Goal: Information Seeking & Learning: Check status

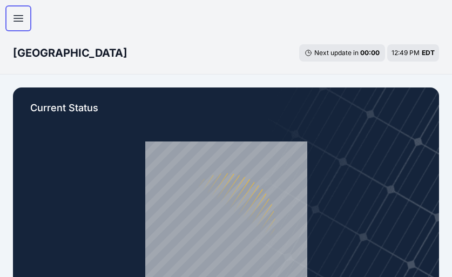
click at [13, 15] on icon "button" at bounding box center [18, 18] width 13 height 13
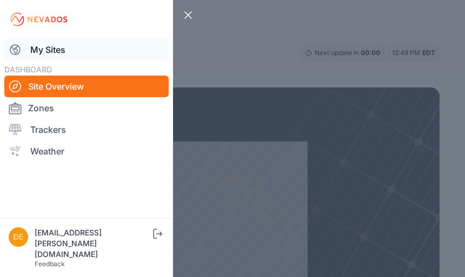
click at [91, 55] on link "My Sites" at bounding box center [86, 50] width 164 height 22
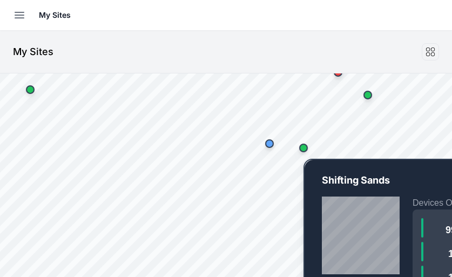
click at [302, 152] on div "Map marker" at bounding box center [304, 148] width 22 height 22
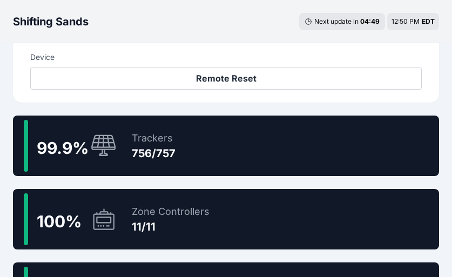
scroll to position [567, 0]
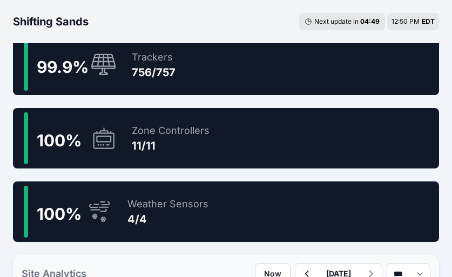
click at [170, 69] on div "756/757" at bounding box center [154, 72] width 44 height 15
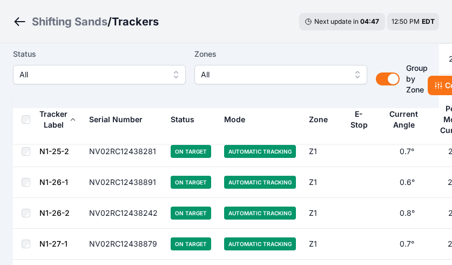
scroll to position [243, 0]
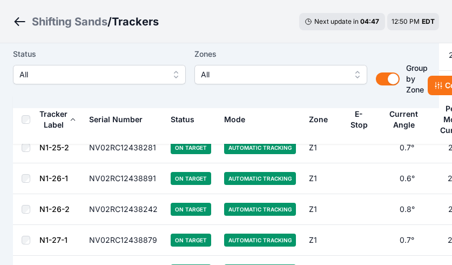
click at [128, 77] on span "All" at bounding box center [91, 74] width 145 height 13
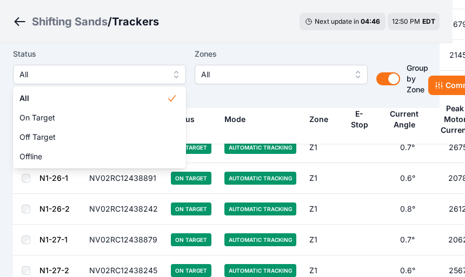
click at [62, 168] on div "All On Target Off Target Offline" at bounding box center [99, 127] width 173 height 82
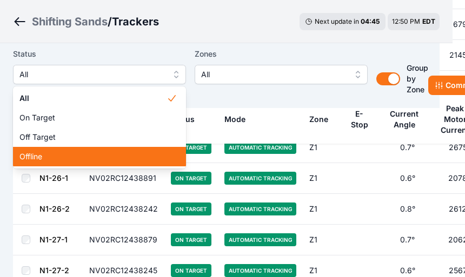
click at [62, 156] on span "Offline" at bounding box center [92, 156] width 147 height 11
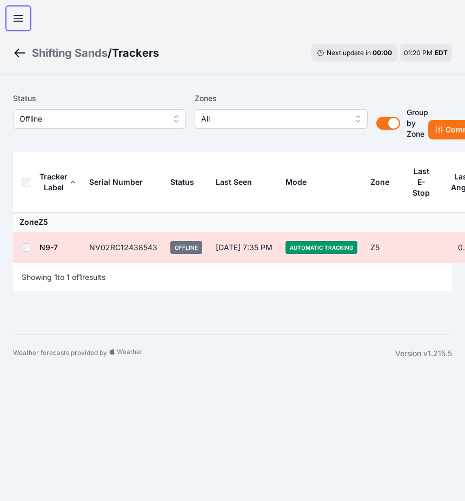
click at [23, 16] on button "Open sidebar" at bounding box center [18, 18] width 26 height 26
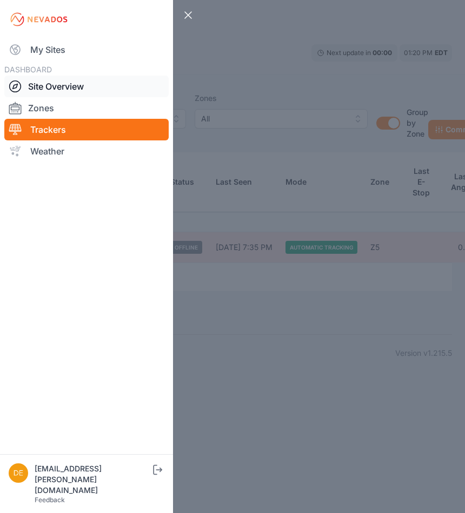
click at [59, 78] on link "Site Overview" at bounding box center [86, 87] width 164 height 22
click at [55, 52] on link "My Sites" at bounding box center [86, 50] width 164 height 22
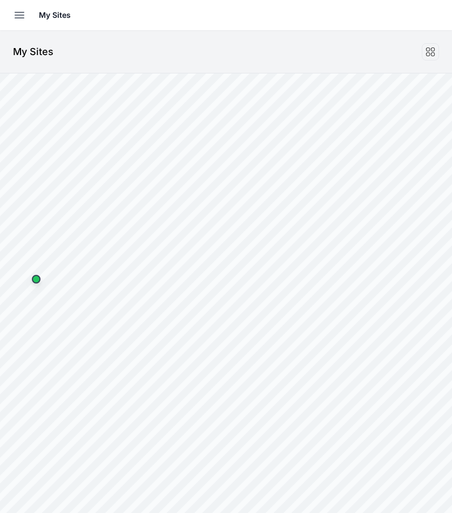
click at [452, 277] on html "My Sites Sites Angel Fire Apple Grove Ardagh Bartonsville Big River 2 Blue Elk …" at bounding box center [226, 256] width 452 height 513
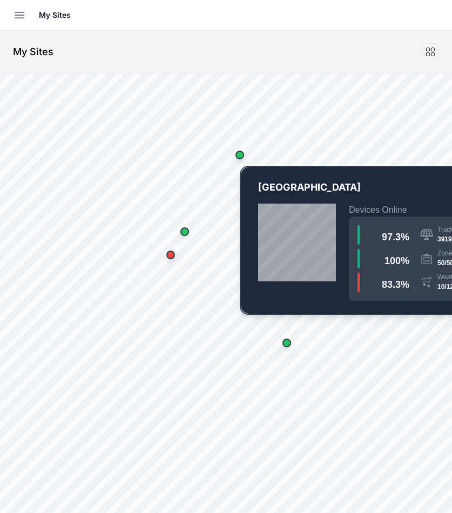
click at [242, 156] on div "Map marker" at bounding box center [240, 155] width 9 height 9
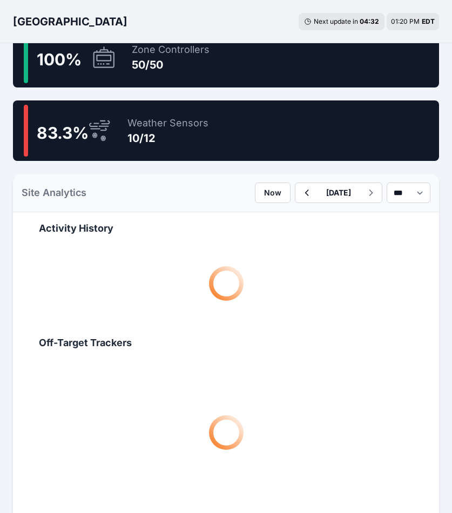
scroll to position [405, 0]
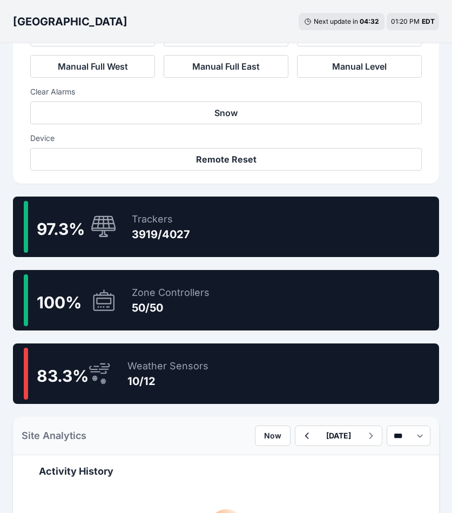
click at [166, 245] on div "Trackers 3919/4027" at bounding box center [155, 227] width 69 height 52
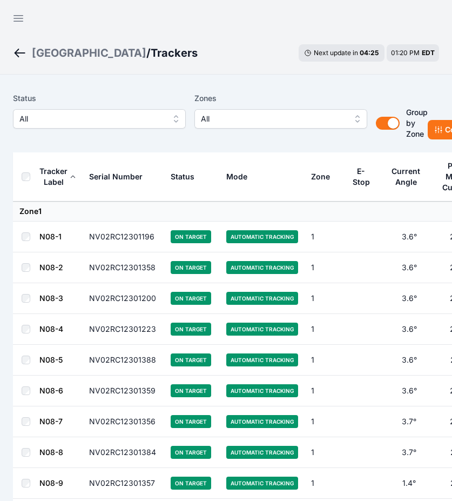
click at [157, 113] on span "All" at bounding box center [91, 118] width 145 height 13
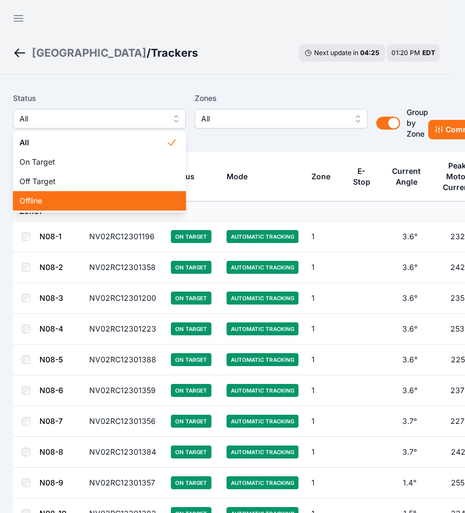
click at [86, 202] on span "Offline" at bounding box center [92, 201] width 147 height 11
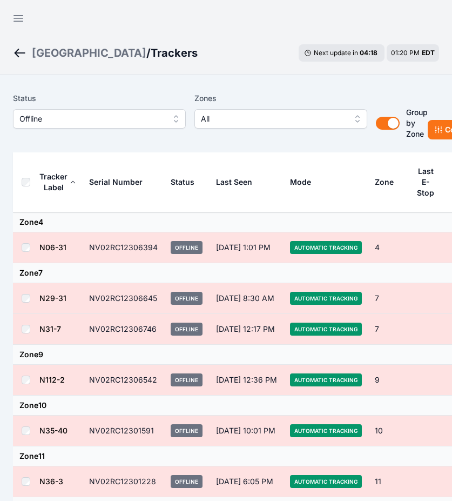
scroll to position [282, 0]
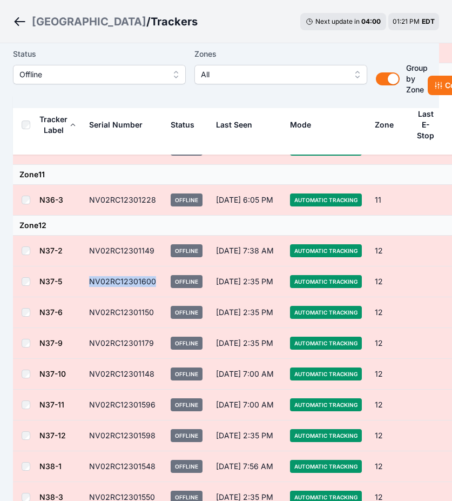
drag, startPoint x: 156, startPoint y: 283, endPoint x: 85, endPoint y: 281, distance: 71.3
click at [85, 277] on td "NV02RC12301600" at bounding box center [124, 281] width 82 height 31
copy td "NV02RC12301600"
drag, startPoint x: 154, startPoint y: 309, endPoint x: 87, endPoint y: 305, distance: 67.1
click at [87, 277] on td "NV02RC12301150" at bounding box center [124, 312] width 82 height 31
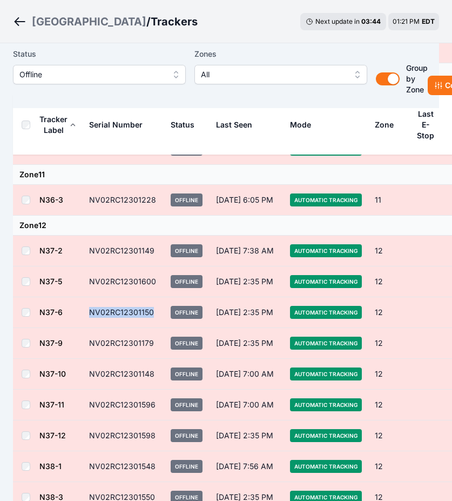
copy td "NV02RC12301150"
drag, startPoint x: 156, startPoint y: 343, endPoint x: 88, endPoint y: 342, distance: 67.6
click at [88, 277] on td "NV02RC12301179" at bounding box center [124, 343] width 82 height 31
copy td "NV02RC12301179"
drag, startPoint x: 153, startPoint y: 374, endPoint x: 89, endPoint y: 377, distance: 64.4
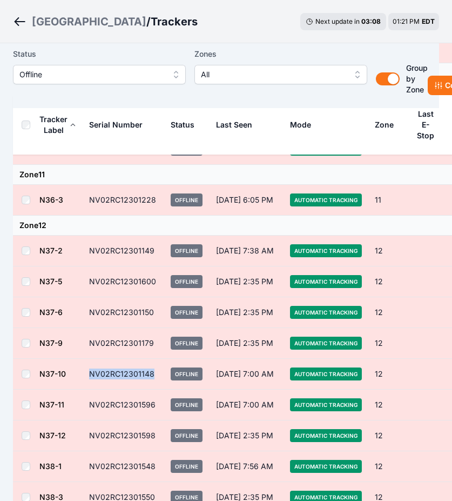
click at [89, 277] on td "NV02RC12301148" at bounding box center [124, 374] width 82 height 31
copy td "NV02RC12301148"
drag, startPoint x: 156, startPoint y: 404, endPoint x: 88, endPoint y: 406, distance: 68.6
click at [88, 277] on td "NV02RC12301596" at bounding box center [124, 405] width 82 height 31
copy td "NV02RC12301596"
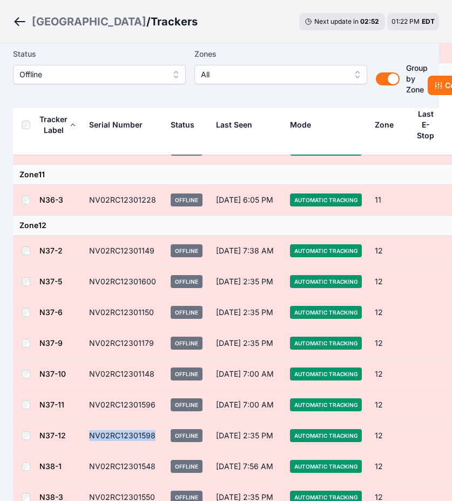
drag, startPoint x: 153, startPoint y: 434, endPoint x: 77, endPoint y: 434, distance: 76.2
click at [77, 277] on tr "N37-12 NV02RC12301598 Offline Sep 12, 2:35 PM Automatic Tracking 12 19.6° 3322.…" at bounding box center [303, 435] width 580 height 31
copy tr "NV02RC12301598"
click at [143, 277] on td "NV02RC12301598" at bounding box center [124, 435] width 82 height 31
drag, startPoint x: 156, startPoint y: 434, endPoint x: 90, endPoint y: 435, distance: 65.4
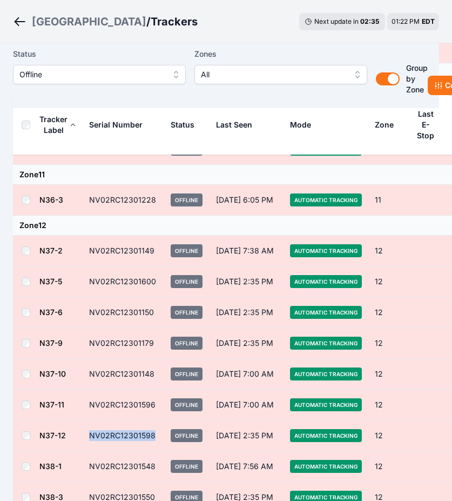
click at [90, 277] on td "NV02RC12301598" at bounding box center [124, 435] width 82 height 31
drag, startPoint x: 90, startPoint y: 435, endPoint x: 102, endPoint y: 434, distance: 11.4
copy td "NV02RC12301598"
drag, startPoint x: 151, startPoint y: 465, endPoint x: 75, endPoint y: 465, distance: 75.7
click at [75, 277] on tr "N38-1 NV02RC12301548 Offline Oct 8, 7:56 AM Automatic Tracking 12 -9.5° 3102.9 …" at bounding box center [303, 466] width 580 height 31
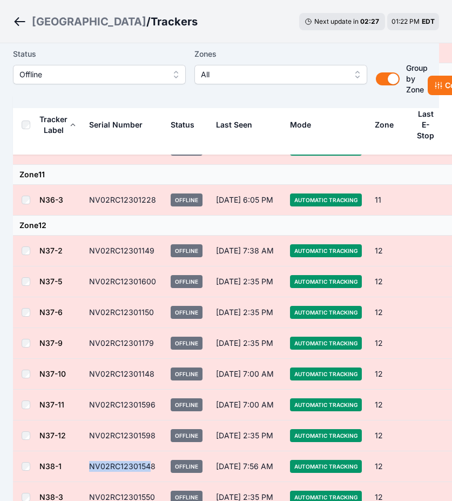
drag, startPoint x: 75, startPoint y: 465, endPoint x: 155, endPoint y: 465, distance: 80.0
click at [155, 277] on td "NV02RC12301548" at bounding box center [124, 466] width 82 height 31
drag, startPoint x: 136, startPoint y: 465, endPoint x: 89, endPoint y: 465, distance: 47.6
click at [89, 277] on td "NV02RC12301548" at bounding box center [124, 466] width 82 height 31
drag, startPoint x: 89, startPoint y: 465, endPoint x: 160, endPoint y: 465, distance: 71.3
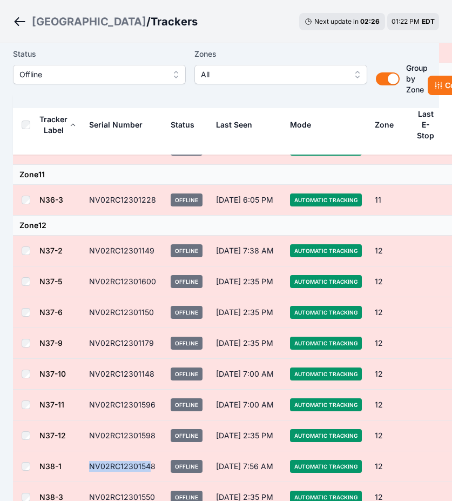
click at [174, 277] on span "Offline" at bounding box center [187, 466] width 32 height 13
drag, startPoint x: 155, startPoint y: 464, endPoint x: 85, endPoint y: 464, distance: 69.2
click at [85, 277] on td "NV02RC12301548" at bounding box center [124, 466] width 82 height 31
copy td "NV02RC12301548"
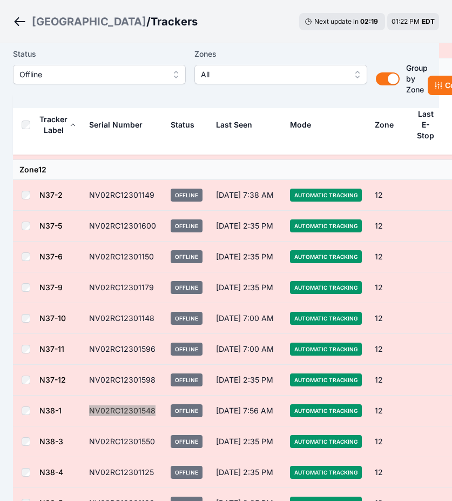
scroll to position [363, 0]
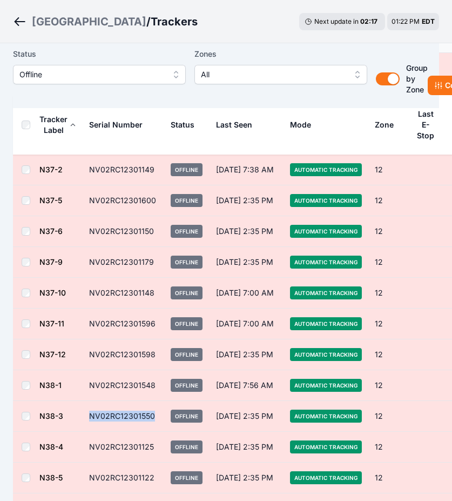
drag, startPoint x: 156, startPoint y: 417, endPoint x: 78, endPoint y: 421, distance: 77.4
click at [78, 277] on tr "N38-3 NV02RC12301550 Offline Sep 12, 2:35 PM Automatic Tracking 12 22.0° 3375.7…" at bounding box center [303, 416] width 580 height 31
copy tr "NV02RC12301550"
click at [138, 277] on td "NV02RC12301548" at bounding box center [124, 385] width 82 height 31
drag, startPoint x: 155, startPoint y: 412, endPoint x: 91, endPoint y: 417, distance: 63.9
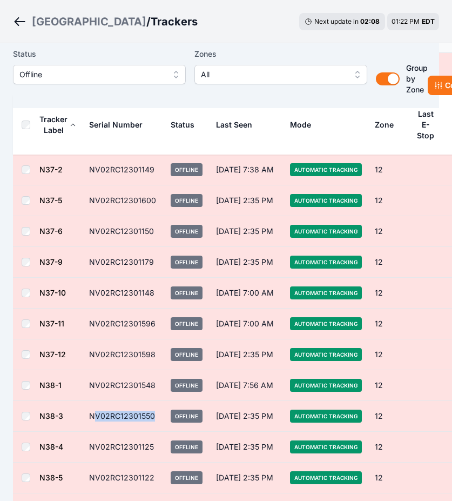
click at [91, 277] on td "NV02RC12301550" at bounding box center [124, 416] width 82 height 31
copy td "NV02RC12301550"
drag, startPoint x: 152, startPoint y: 449, endPoint x: 91, endPoint y: 447, distance: 61.1
click at [91, 277] on td "NV02RC12301125" at bounding box center [124, 447] width 82 height 31
drag, startPoint x: 152, startPoint y: 476, endPoint x: 83, endPoint y: 476, distance: 68.6
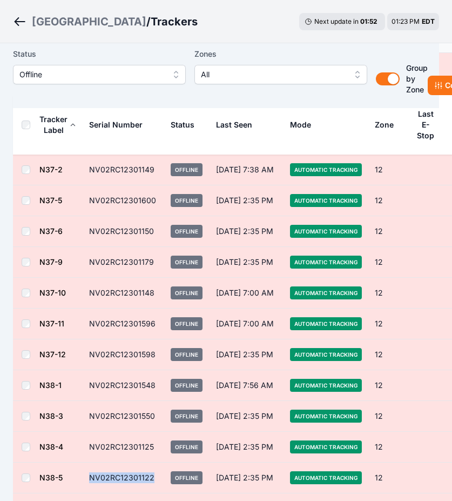
click at [83, 277] on td "NV02RC12301122" at bounding box center [124, 478] width 82 height 31
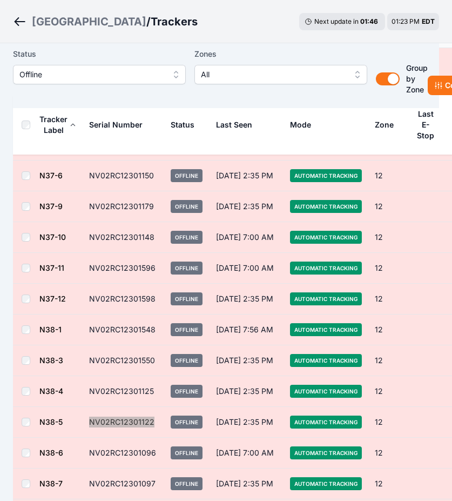
scroll to position [444, 0]
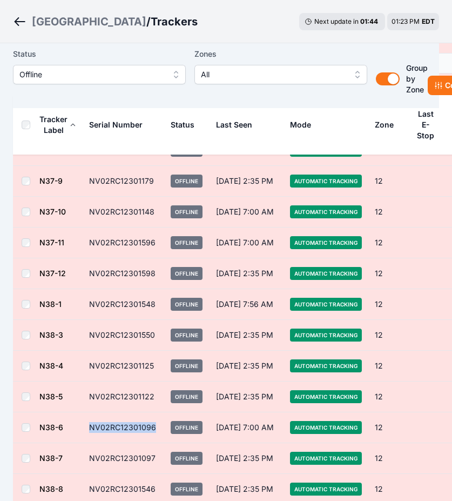
drag, startPoint x: 152, startPoint y: 426, endPoint x: 82, endPoint y: 428, distance: 70.8
click at [82, 277] on tr "N38-6 NV02RC12301096 Offline Oct 8, 7:00 AM Automatic Tracking 12 -0.5° 2966.2 …" at bounding box center [303, 427] width 580 height 31
drag, startPoint x: 122, startPoint y: 412, endPoint x: 144, endPoint y: 414, distance: 22.8
click at [122, 277] on td "NV02RC12301096" at bounding box center [124, 427] width 82 height 31
drag, startPoint x: 152, startPoint y: 423, endPoint x: 90, endPoint y: 420, distance: 61.6
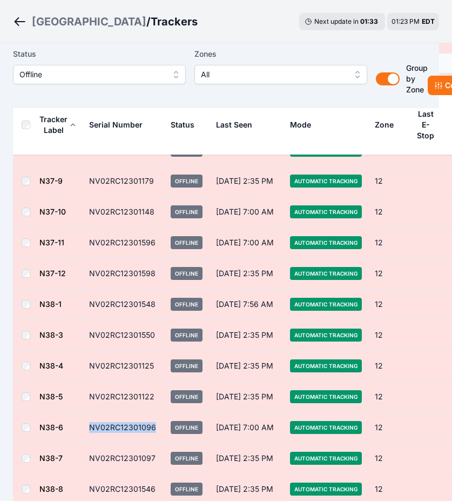
click at [90, 277] on td "NV02RC12301096" at bounding box center [124, 427] width 82 height 31
drag, startPoint x: 150, startPoint y: 458, endPoint x: 92, endPoint y: 455, distance: 57.9
click at [92, 277] on td "NV02RC12301097" at bounding box center [124, 458] width 82 height 31
drag, startPoint x: 92, startPoint y: 455, endPoint x: 155, endPoint y: 454, distance: 62.1
click at [155, 277] on td "NV02RC12301097" at bounding box center [124, 458] width 82 height 31
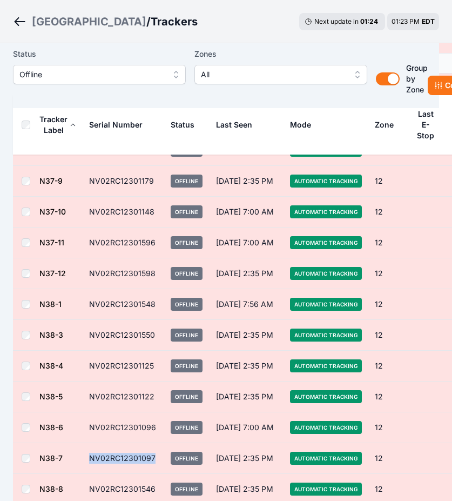
drag, startPoint x: 155, startPoint y: 454, endPoint x: 90, endPoint y: 457, distance: 64.9
click at [90, 277] on td "NV02RC12301097" at bounding box center [124, 458] width 82 height 31
drag, startPoint x: 154, startPoint y: 489, endPoint x: 88, endPoint y: 485, distance: 66.0
click at [88, 277] on td "NV02RC12301546" at bounding box center [124, 489] width 82 height 31
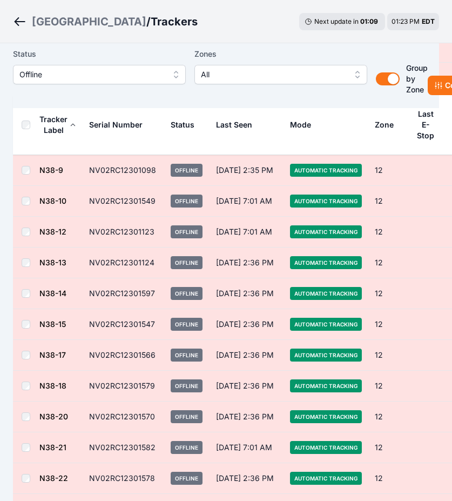
scroll to position [768, 0]
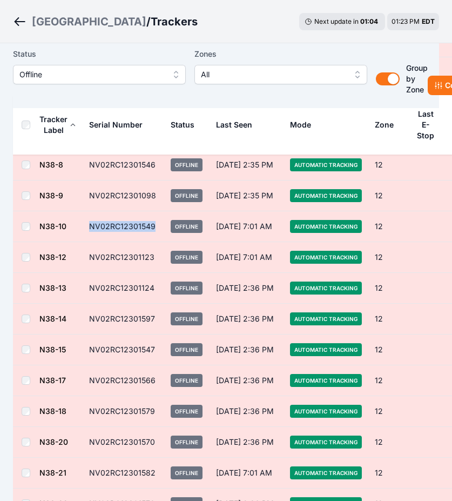
drag, startPoint x: 153, startPoint y: 229, endPoint x: 79, endPoint y: 226, distance: 74.1
click at [79, 226] on tr "N38-10 NV02RC12301549 Offline Oct 8, 7:01 AM Automatic Tracking 12 -0.4° 3053 9…" at bounding box center [303, 226] width 580 height 31
click at [161, 229] on td "NV02RC12301549" at bounding box center [124, 226] width 82 height 31
drag, startPoint x: 154, startPoint y: 222, endPoint x: 89, endPoint y: 224, distance: 64.9
click at [89, 224] on td "NV02RC12301549" at bounding box center [124, 226] width 82 height 31
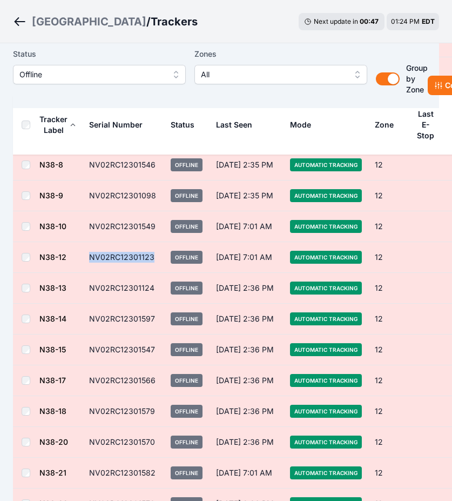
drag, startPoint x: 153, startPoint y: 257, endPoint x: 91, endPoint y: 259, distance: 62.2
click at [91, 259] on td "NV02RC12301123" at bounding box center [124, 257] width 82 height 31
drag, startPoint x: 151, startPoint y: 290, endPoint x: 89, endPoint y: 292, distance: 61.6
click at [89, 277] on td "NV02RC12301124" at bounding box center [124, 288] width 82 height 31
drag, startPoint x: 151, startPoint y: 317, endPoint x: 89, endPoint y: 316, distance: 62.7
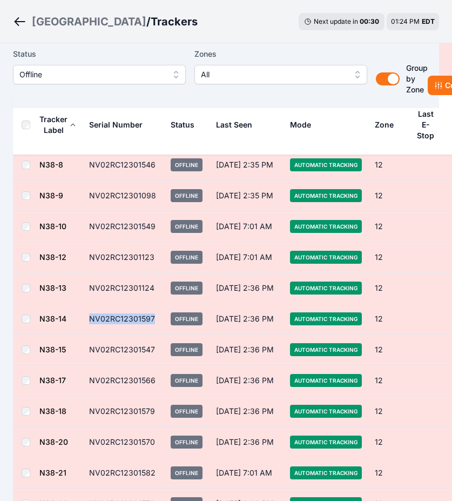
click at [89, 277] on td "NV02RC12301597" at bounding box center [124, 319] width 82 height 31
drag, startPoint x: 151, startPoint y: 350, endPoint x: 84, endPoint y: 349, distance: 66.5
click at [84, 277] on td "NV02RC12301547" at bounding box center [124, 349] width 82 height 31
drag, startPoint x: 154, startPoint y: 379, endPoint x: 89, endPoint y: 379, distance: 65.4
click at [89, 277] on td "NV02RC12301566" at bounding box center [124, 380] width 82 height 31
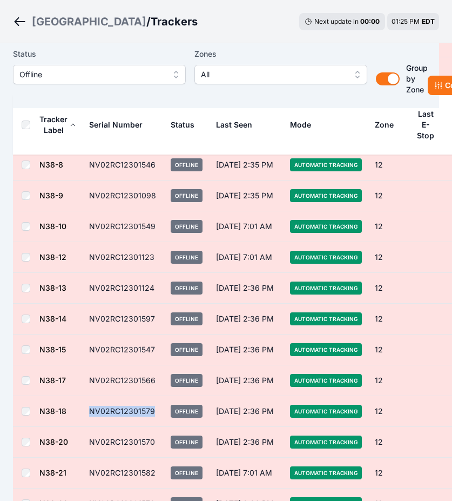
drag, startPoint x: 152, startPoint y: 410, endPoint x: 89, endPoint y: 409, distance: 63.2
click at [89, 277] on td "NV02RC12301579" at bounding box center [124, 411] width 82 height 31
drag, startPoint x: 152, startPoint y: 439, endPoint x: 89, endPoint y: 438, distance: 63.2
click at [89, 277] on td "NV02RC12301570" at bounding box center [124, 442] width 82 height 31
drag, startPoint x: 156, startPoint y: 470, endPoint x: 89, endPoint y: 470, distance: 67.0
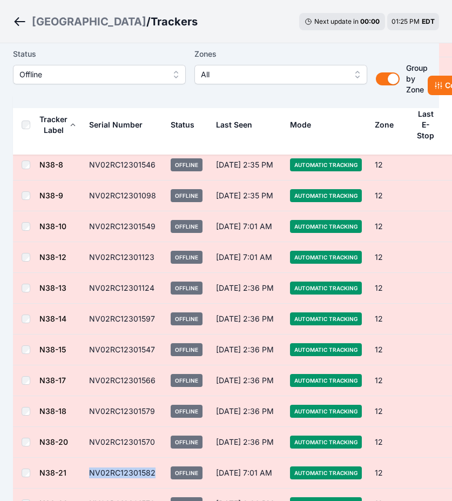
click at [89, 277] on td "NV02RC12301582" at bounding box center [124, 473] width 82 height 31
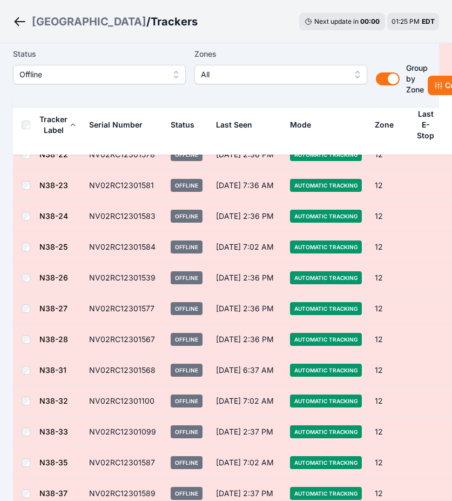
scroll to position [1092, 0]
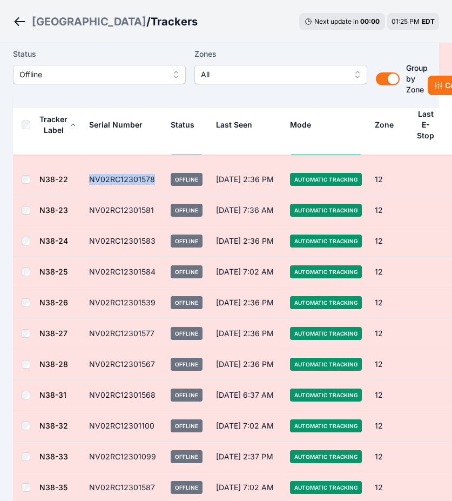
drag, startPoint x: 153, startPoint y: 178, endPoint x: 89, endPoint y: 179, distance: 63.8
click at [89, 179] on td "NV02RC12301578" at bounding box center [124, 179] width 82 height 31
drag, startPoint x: 151, startPoint y: 209, endPoint x: 81, endPoint y: 212, distance: 70.3
click at [81, 212] on tr "N38-23 NV02RC12301581 Offline Oct 8, 7:36 AM Automatic Tracking 12 -0.5° 3070 2…" at bounding box center [303, 210] width 580 height 31
click at [159, 210] on td "NV02RC12301581" at bounding box center [124, 210] width 82 height 31
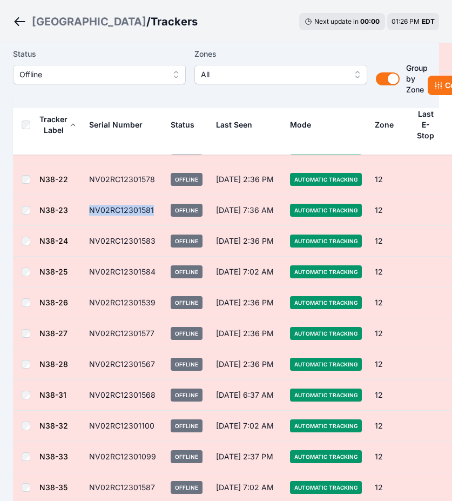
drag, startPoint x: 153, startPoint y: 209, endPoint x: 90, endPoint y: 211, distance: 63.3
click at [90, 211] on td "NV02RC12301581" at bounding box center [124, 210] width 82 height 31
drag, startPoint x: 150, startPoint y: 239, endPoint x: 89, endPoint y: 235, distance: 60.7
click at [89, 235] on td "NV02RC12301583" at bounding box center [124, 241] width 82 height 31
drag, startPoint x: 153, startPoint y: 271, endPoint x: 91, endPoint y: 274, distance: 62.7
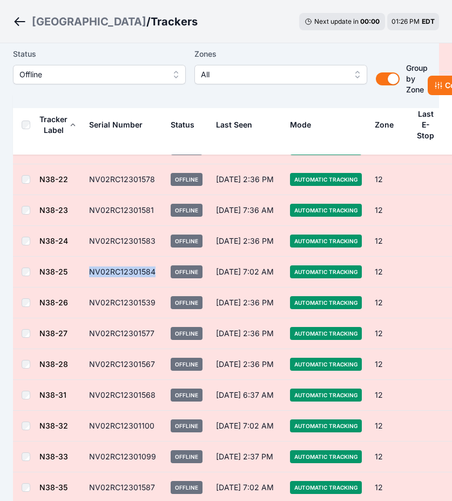
click at [91, 274] on td "NV02RC12301584" at bounding box center [124, 272] width 82 height 31
drag, startPoint x: 152, startPoint y: 299, endPoint x: 91, endPoint y: 302, distance: 61.1
click at [91, 277] on td "NV02RC12301539" at bounding box center [124, 302] width 82 height 31
drag, startPoint x: 151, startPoint y: 332, endPoint x: 86, endPoint y: 334, distance: 64.9
click at [86, 277] on td "NV02RC12301577" at bounding box center [124, 333] width 82 height 31
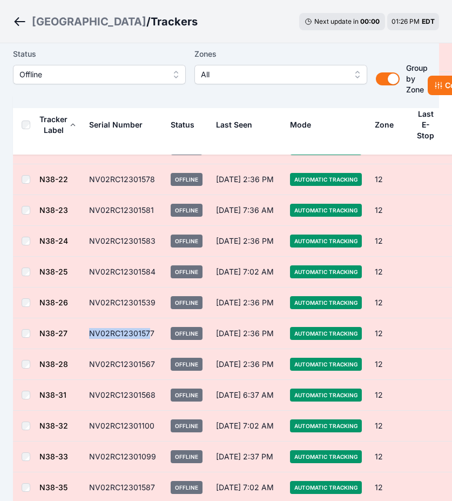
drag, startPoint x: 86, startPoint y: 334, endPoint x: 151, endPoint y: 330, distance: 64.4
click at [151, 277] on td "NV02RC12301577" at bounding box center [124, 333] width 82 height 31
drag, startPoint x: 152, startPoint y: 330, endPoint x: 107, endPoint y: 330, distance: 44.9
click at [107, 277] on td "NV02RC12301577" at bounding box center [124, 333] width 82 height 31
drag, startPoint x: 153, startPoint y: 330, endPoint x: 88, endPoint y: 332, distance: 66.0
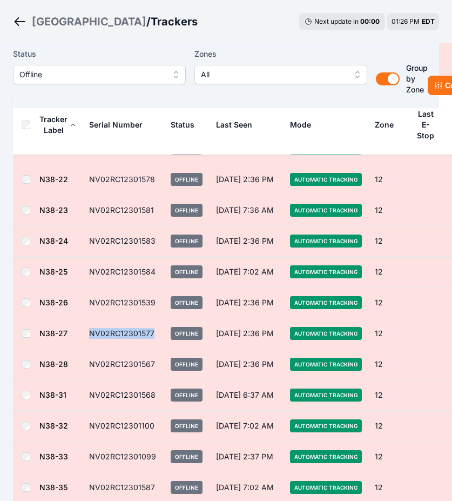
click at [88, 277] on td "NV02RC12301577" at bounding box center [124, 333] width 82 height 31
drag, startPoint x: 155, startPoint y: 360, endPoint x: 81, endPoint y: 362, distance: 73.5
click at [81, 277] on tr "N38-28 NV02RC12301567 Offline Sep 12, 2:36 PM Automatic Tracking 12 20.8° 3373.…" at bounding box center [303, 364] width 580 height 31
click at [132, 277] on td "NV02RC12301567" at bounding box center [124, 364] width 82 height 31
drag, startPoint x: 152, startPoint y: 364, endPoint x: 86, endPoint y: 358, distance: 65.7
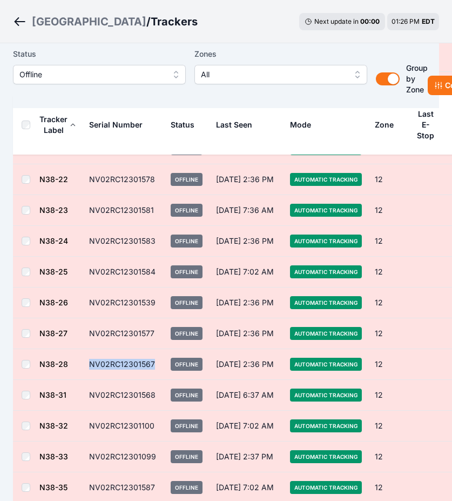
click at [86, 277] on td "NV02RC12301567" at bounding box center [124, 364] width 82 height 31
drag, startPoint x: 151, startPoint y: 396, endPoint x: 91, endPoint y: 395, distance: 60.5
click at [91, 277] on td "NV02RC12301568" at bounding box center [124, 395] width 82 height 31
drag, startPoint x: 152, startPoint y: 425, endPoint x: 91, endPoint y: 423, distance: 61.1
click at [91, 277] on td "NV02RC12301100" at bounding box center [124, 426] width 82 height 31
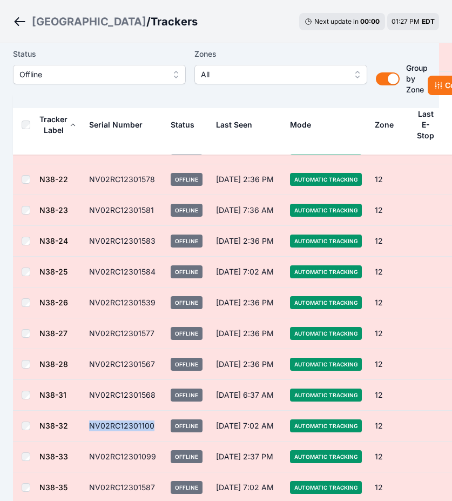
click at [103, 277] on td "NV02RC12301100" at bounding box center [124, 426] width 82 height 31
click at [151, 277] on td "NV02RC12301099" at bounding box center [124, 456] width 82 height 31
drag, startPoint x: 153, startPoint y: 456, endPoint x: 89, endPoint y: 451, distance: 65.0
click at [89, 277] on td "NV02RC12301099" at bounding box center [124, 456] width 82 height 31
drag, startPoint x: 151, startPoint y: 485, endPoint x: 87, endPoint y: 483, distance: 63.8
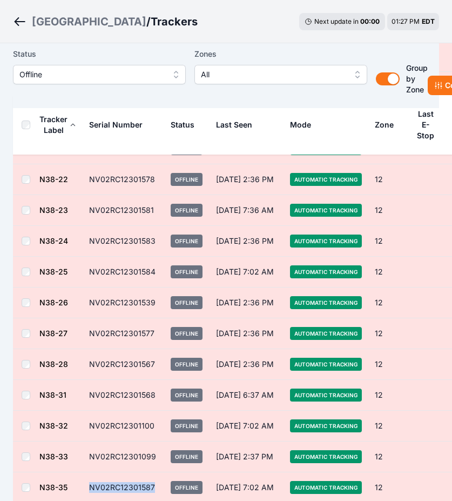
click at [87, 277] on td "NV02RC12301587" at bounding box center [124, 487] width 82 height 31
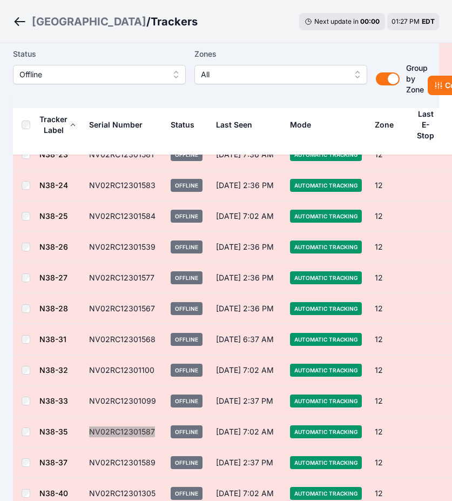
scroll to position [1173, 0]
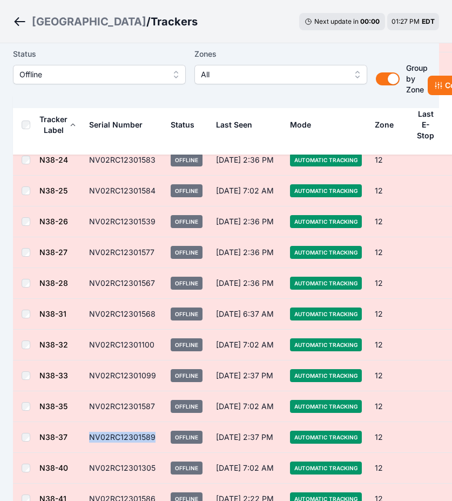
drag, startPoint x: 153, startPoint y: 436, endPoint x: 90, endPoint y: 436, distance: 62.7
click at [90, 277] on td "NV02RC12301589" at bounding box center [124, 437] width 82 height 31
drag, startPoint x: 150, startPoint y: 466, endPoint x: 106, endPoint y: 468, distance: 44.3
click at [106, 277] on td "NV02RC12301305" at bounding box center [124, 468] width 82 height 31
drag, startPoint x: 106, startPoint y: 468, endPoint x: 150, endPoint y: 465, distance: 44.4
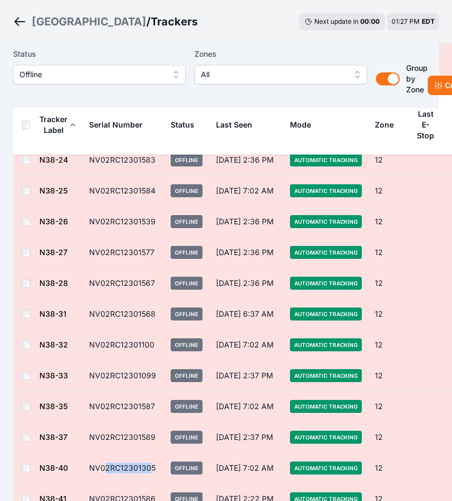
click at [150, 277] on td "NV02RC12301305" at bounding box center [124, 468] width 82 height 31
drag, startPoint x: 156, startPoint y: 465, endPoint x: 89, endPoint y: 468, distance: 66.5
click at [89, 277] on td "NV02RC12301305" at bounding box center [124, 468] width 82 height 31
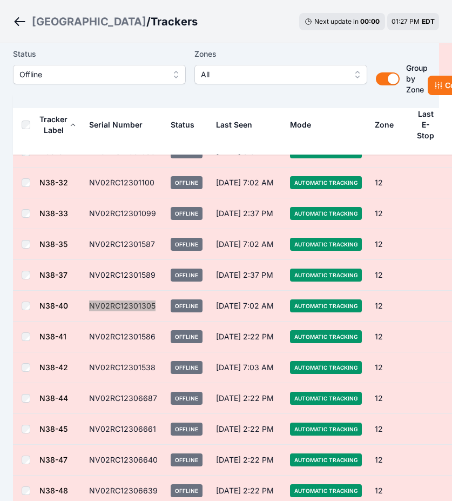
scroll to position [1416, 0]
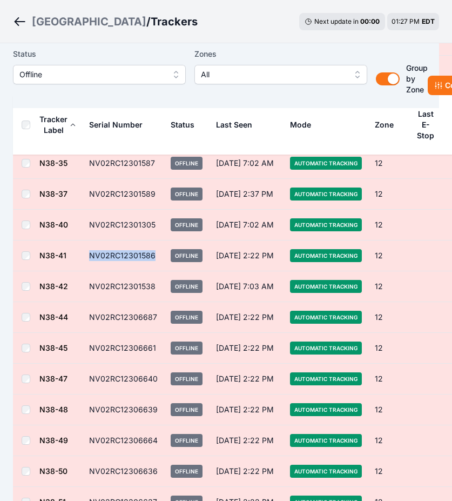
drag, startPoint x: 152, startPoint y: 255, endPoint x: 91, endPoint y: 257, distance: 61.6
click at [91, 257] on td "NV02RC12301586" at bounding box center [124, 255] width 82 height 31
drag, startPoint x: 151, startPoint y: 284, endPoint x: 91, endPoint y: 285, distance: 60.5
click at [91, 277] on td "NV02RC12301538" at bounding box center [124, 286] width 82 height 31
drag, startPoint x: 155, startPoint y: 313, endPoint x: 88, endPoint y: 313, distance: 67.5
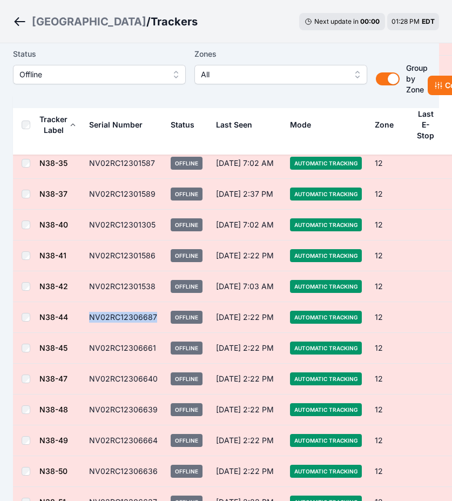
click at [88, 277] on td "NV02RC12306687" at bounding box center [124, 317] width 82 height 31
drag, startPoint x: 154, startPoint y: 346, endPoint x: 91, endPoint y: 346, distance: 62.7
click at [91, 277] on td "NV02RC12306661" at bounding box center [124, 348] width 82 height 31
drag, startPoint x: 153, startPoint y: 375, endPoint x: 91, endPoint y: 374, distance: 62.1
click at [91, 277] on td "NV02RC12306640" at bounding box center [124, 379] width 82 height 31
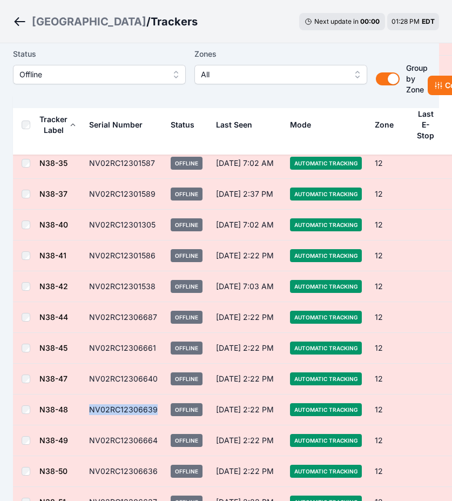
drag, startPoint x: 156, startPoint y: 407, endPoint x: 90, endPoint y: 402, distance: 65.6
click at [90, 277] on td "NV02RC12306639" at bounding box center [124, 409] width 82 height 31
drag, startPoint x: 153, startPoint y: 438, endPoint x: 108, endPoint y: 435, distance: 45.5
click at [108, 277] on td "NV02RC12306664" at bounding box center [124, 440] width 82 height 31
drag, startPoint x: 108, startPoint y: 435, endPoint x: 158, endPoint y: 439, distance: 50.4
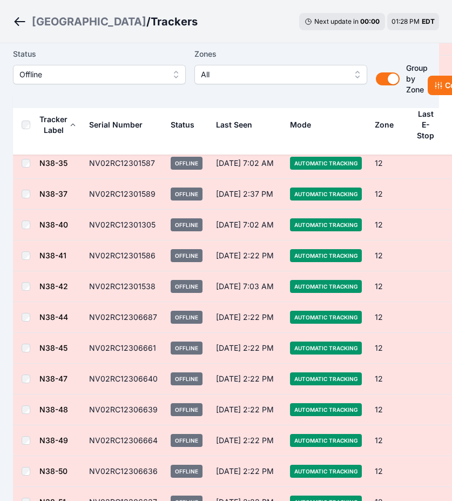
click at [158, 277] on td "NV02RC12306664" at bounding box center [124, 440] width 82 height 31
drag, startPoint x: 153, startPoint y: 437, endPoint x: 90, endPoint y: 436, distance: 63.2
click at [90, 277] on td "NV02RC12306664" at bounding box center [124, 440] width 82 height 31
drag, startPoint x: 154, startPoint y: 468, endPoint x: 88, endPoint y: 465, distance: 66.0
click at [88, 277] on td "NV02RC12306636" at bounding box center [124, 471] width 82 height 31
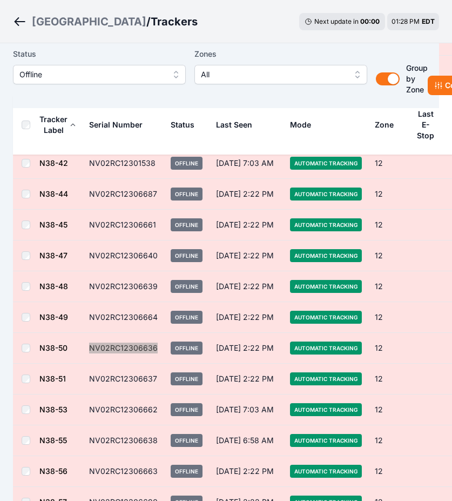
scroll to position [1578, 0]
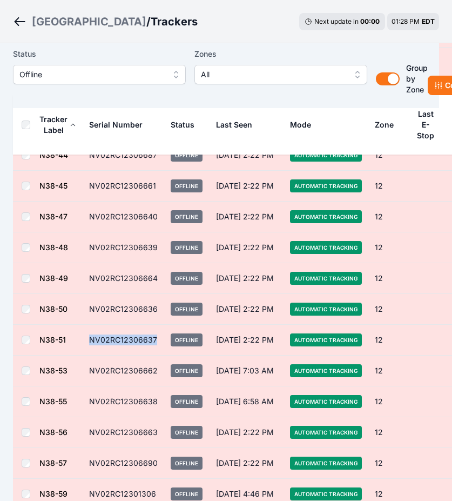
drag, startPoint x: 157, startPoint y: 336, endPoint x: 91, endPoint y: 336, distance: 65.9
click at [91, 277] on td "NV02RC12306637" at bounding box center [124, 340] width 82 height 31
drag, startPoint x: 156, startPoint y: 369, endPoint x: 85, endPoint y: 370, distance: 70.8
click at [85, 277] on td "NV02RC12306662" at bounding box center [124, 371] width 82 height 31
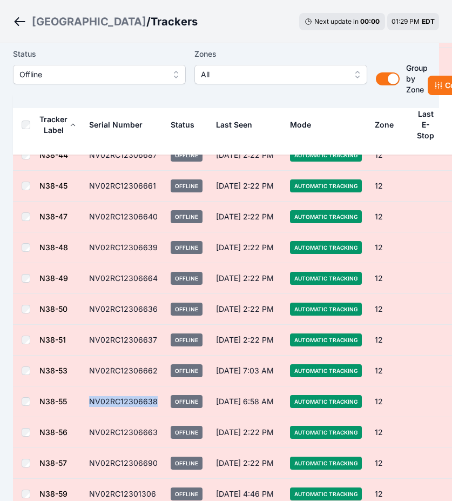
drag, startPoint x: 140, startPoint y: 402, endPoint x: 89, endPoint y: 403, distance: 51.3
click at [89, 277] on td "NV02RC12306638" at bounding box center [124, 401] width 82 height 31
drag, startPoint x: 158, startPoint y: 433, endPoint x: 87, endPoint y: 430, distance: 71.4
click at [87, 277] on td "NV02RC12306663" at bounding box center [124, 432] width 82 height 31
drag, startPoint x: 157, startPoint y: 463, endPoint x: 85, endPoint y: 458, distance: 72.0
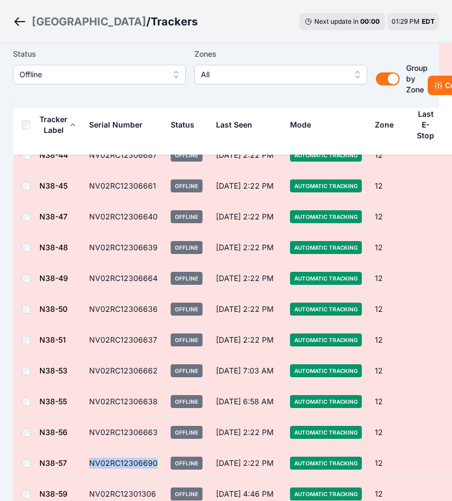
click at [85, 277] on td "NV02RC12306690" at bounding box center [124, 463] width 82 height 31
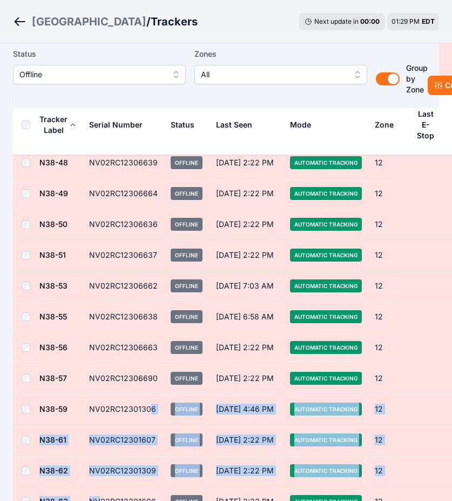
drag, startPoint x: 151, startPoint y: 492, endPoint x: 98, endPoint y: 490, distance: 53.0
click at [98, 277] on tbody "Zone 4 N06-31 NV02RC12306394 Offline Oct 10, 1:01 PM Automatic Tracking 4 -45.1…" at bounding box center [303, 432] width 580 height 3766
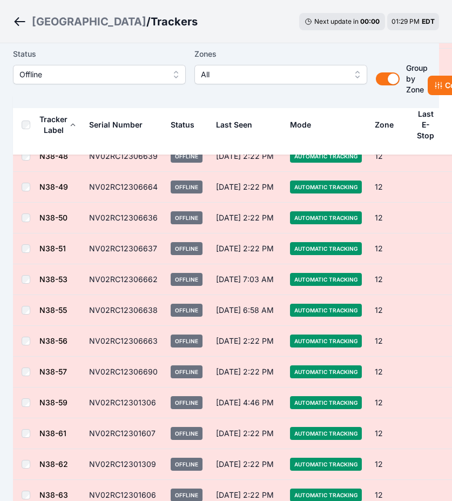
drag, startPoint x: 98, startPoint y: 490, endPoint x: 155, endPoint y: 358, distance: 143.5
click at [133, 277] on td "NV02RC12306638" at bounding box center [124, 310] width 82 height 31
drag, startPoint x: 156, startPoint y: 404, endPoint x: 87, endPoint y: 400, distance: 69.3
click at [87, 277] on td "NV02RC12301306" at bounding box center [124, 402] width 82 height 31
drag, startPoint x: 153, startPoint y: 433, endPoint x: 71, endPoint y: 432, distance: 82.7
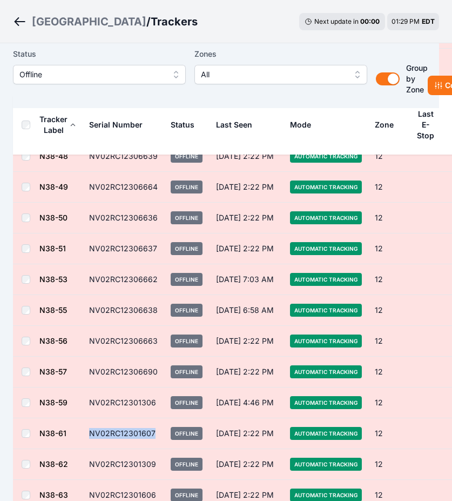
click at [71, 277] on tr "N38-61 NV02RC12301607 Offline Sep 12, 2:22 PM Automatic Tracking 12 -59.7° 3341…" at bounding box center [303, 433] width 580 height 31
drag, startPoint x: 71, startPoint y: 432, endPoint x: 116, endPoint y: 453, distance: 50.0
click at [94, 277] on td "NV02RC12301309" at bounding box center [124, 464] width 82 height 31
drag, startPoint x: 156, startPoint y: 433, endPoint x: 91, endPoint y: 433, distance: 64.8
click at [91, 277] on td "NV02RC12301607" at bounding box center [124, 433] width 82 height 31
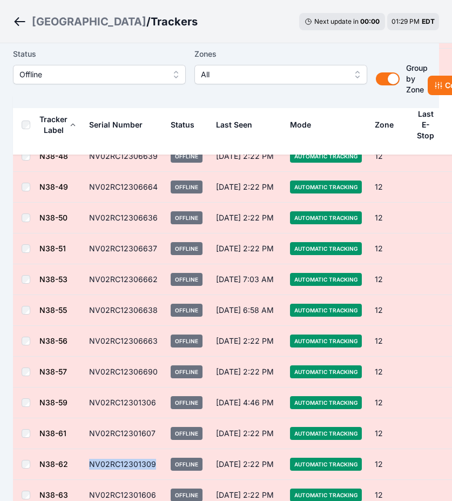
drag, startPoint x: 155, startPoint y: 462, endPoint x: 89, endPoint y: 457, distance: 66.1
click at [89, 277] on td "NV02RC12301309" at bounding box center [124, 464] width 82 height 31
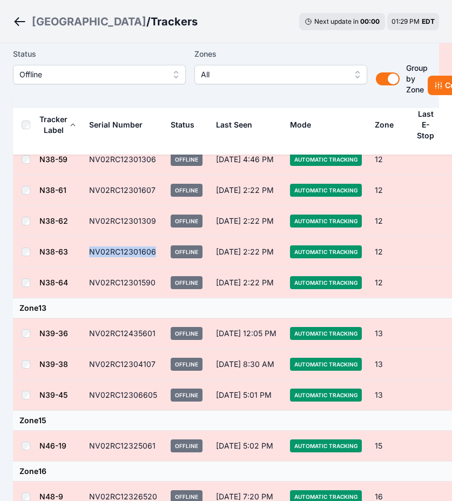
drag, startPoint x: 154, startPoint y: 250, endPoint x: 90, endPoint y: 248, distance: 63.8
click at [90, 248] on td "NV02RC12301606" at bounding box center [124, 252] width 82 height 31
drag, startPoint x: 153, startPoint y: 283, endPoint x: 87, endPoint y: 285, distance: 65.9
click at [87, 277] on td "NV02RC12301590" at bounding box center [124, 282] width 82 height 31
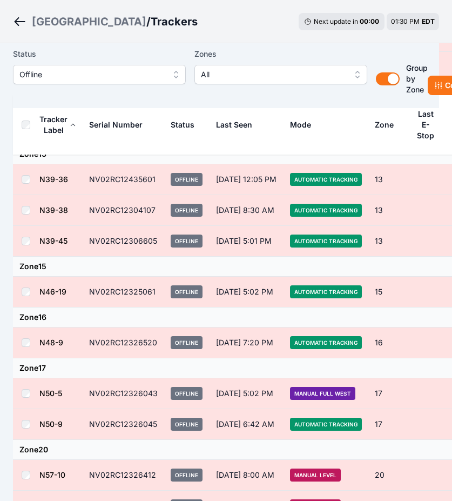
scroll to position [2075, 0]
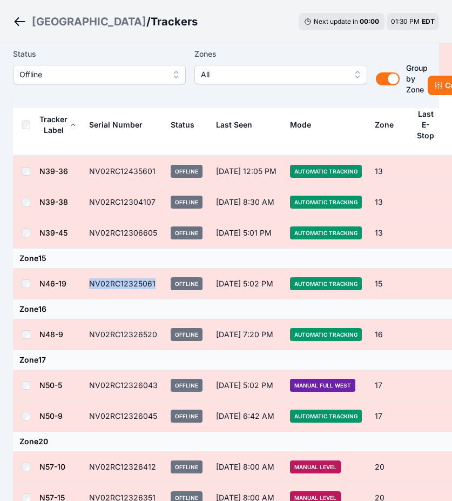
drag, startPoint x: 150, startPoint y: 281, endPoint x: 87, endPoint y: 282, distance: 62.7
click at [87, 277] on td "NV02RC12325061" at bounding box center [124, 284] width 82 height 31
drag, startPoint x: 157, startPoint y: 332, endPoint x: 87, endPoint y: 334, distance: 69.7
click at [87, 277] on td "NV02RC12326520" at bounding box center [124, 334] width 82 height 31
drag, startPoint x: 157, startPoint y: 385, endPoint x: 90, endPoint y: 386, distance: 67.6
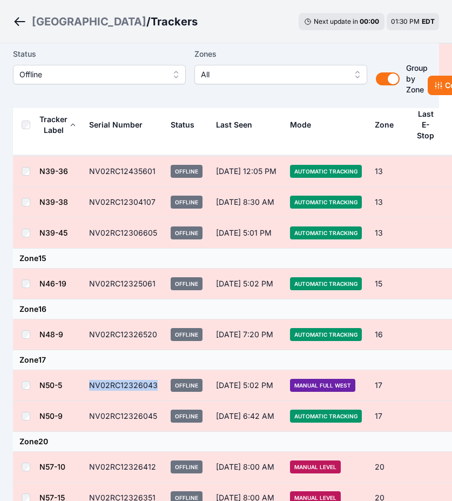
click at [90, 277] on td "NV02RC12326043" at bounding box center [124, 385] width 82 height 31
drag, startPoint x: 157, startPoint y: 411, endPoint x: 90, endPoint y: 413, distance: 67.1
click at [90, 277] on td "NV02RC12326045" at bounding box center [124, 416] width 82 height 31
drag, startPoint x: 154, startPoint y: 466, endPoint x: 89, endPoint y: 461, distance: 65.6
click at [89, 277] on td "NV02RC12326412" at bounding box center [124, 467] width 82 height 31
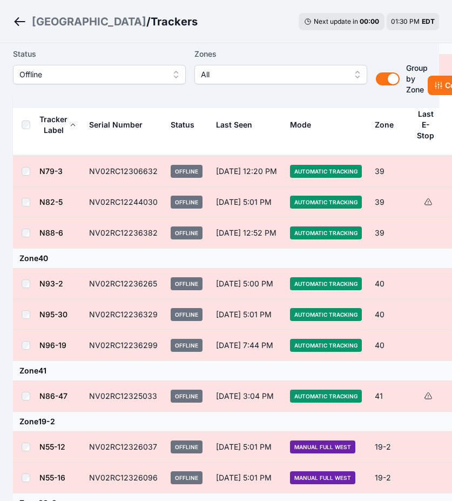
scroll to position [3586, 0]
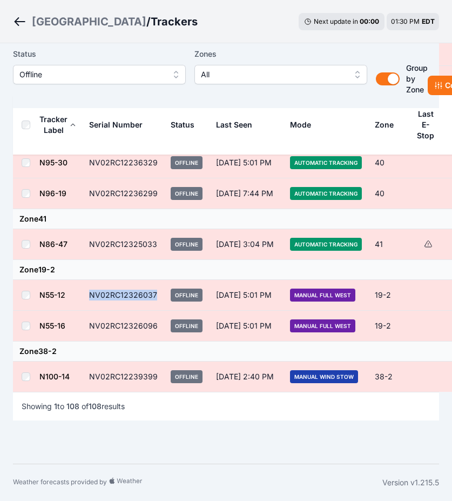
drag, startPoint x: 162, startPoint y: 294, endPoint x: 90, endPoint y: 293, distance: 71.3
click at [90, 277] on td "NV02RC12326037" at bounding box center [124, 295] width 82 height 31
drag, startPoint x: 155, startPoint y: 326, endPoint x: 88, endPoint y: 324, distance: 66.5
click at [88, 277] on td "NV02RC12326096" at bounding box center [124, 326] width 82 height 31
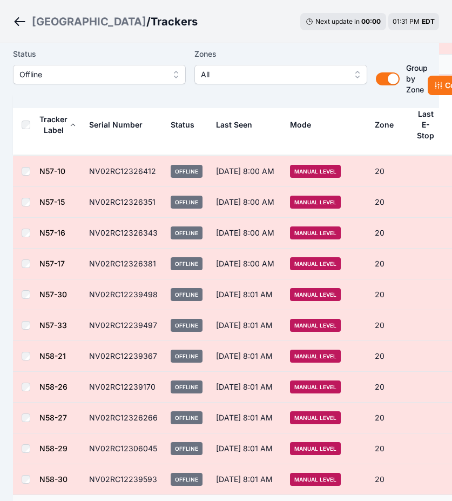
scroll to position [2290, 0]
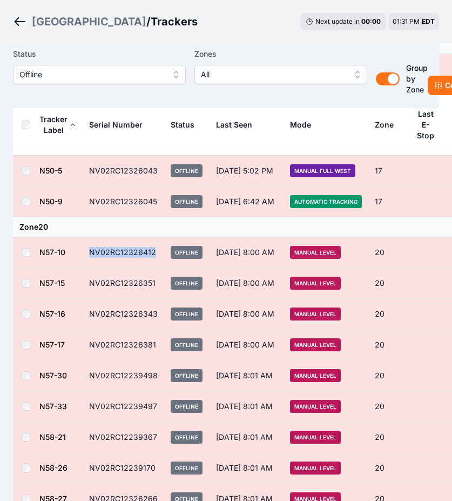
drag, startPoint x: 153, startPoint y: 253, endPoint x: 90, endPoint y: 255, distance: 63.8
click at [90, 255] on td "NV02RC12326412" at bounding box center [124, 252] width 82 height 31
drag, startPoint x: 153, startPoint y: 284, endPoint x: 90, endPoint y: 285, distance: 63.2
click at [90, 277] on td "NV02RC12326351" at bounding box center [124, 283] width 82 height 31
drag, startPoint x: 155, startPoint y: 314, endPoint x: 79, endPoint y: 314, distance: 75.7
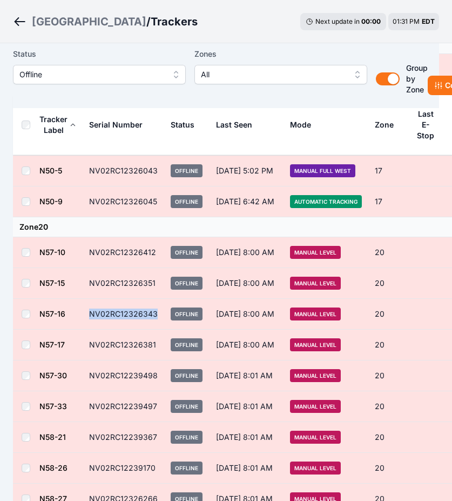
click at [79, 277] on tr "N57-16 NV02RC12326343 Offline Oct 1, 8:00 AM Manual Level 20 -0.3° 3318.7 26820" at bounding box center [303, 314] width 580 height 31
drag, startPoint x: 153, startPoint y: 343, endPoint x: 85, endPoint y: 342, distance: 68.6
click at [85, 277] on td "NV02RC12326381" at bounding box center [124, 345] width 82 height 31
click at [136, 277] on td "NV02RC12326381" at bounding box center [124, 345] width 82 height 31
drag, startPoint x: 130, startPoint y: 345, endPoint x: 155, endPoint y: 359, distance: 28.8
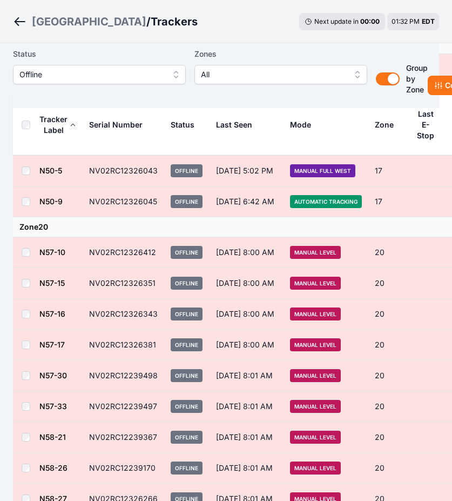
click at [137, 277] on td "NV02RC12239498" at bounding box center [124, 375] width 82 height 31
drag, startPoint x: 155, startPoint y: 345, endPoint x: 82, endPoint y: 345, distance: 73.0
click at [82, 277] on tr "N57-17 NV02RC12326381 Offline Oct 1, 8:00 AM Manual Level 20 -0.2° 3314.7 26420" at bounding box center [303, 345] width 580 height 31
click at [155, 277] on td "NV02RC12239498" at bounding box center [124, 375] width 82 height 31
drag, startPoint x: 156, startPoint y: 372, endPoint x: 84, endPoint y: 372, distance: 71.9
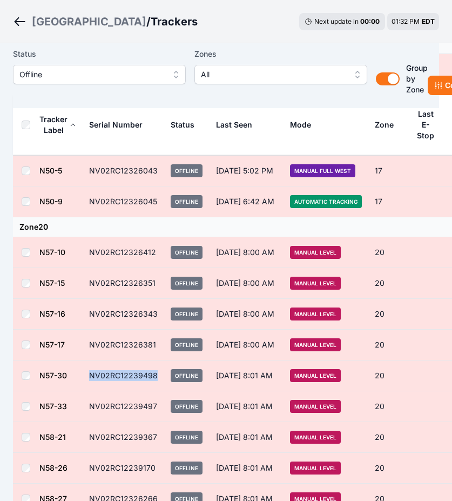
click at [84, 277] on td "NV02RC12239498" at bounding box center [124, 375] width 82 height 31
drag, startPoint x: 158, startPoint y: 406, endPoint x: 81, endPoint y: 410, distance: 77.3
click at [81, 277] on tr "N57-33 NV02RC12239497 Offline Oct 1, 8:01 AM Manual Level 20 -0.2° 3312.7 26700" at bounding box center [303, 406] width 580 height 31
drag, startPoint x: 155, startPoint y: 436, endPoint x: 84, endPoint y: 433, distance: 71.4
click at [84, 277] on td "NV02RC12239367" at bounding box center [124, 437] width 82 height 31
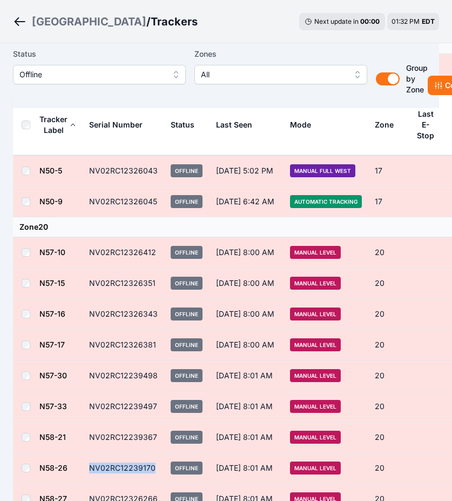
drag, startPoint x: 153, startPoint y: 466, endPoint x: 89, endPoint y: 465, distance: 64.9
click at [89, 277] on td "NV02RC12239170" at bounding box center [124, 468] width 82 height 31
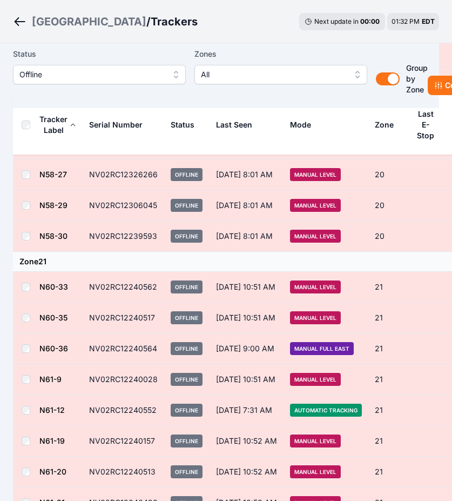
scroll to position [2533, 0]
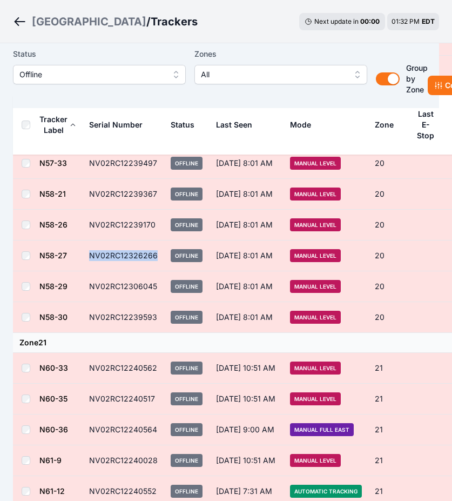
drag, startPoint x: 153, startPoint y: 255, endPoint x: 91, endPoint y: 253, distance: 62.2
click at [91, 253] on td "NV02RC12326266" at bounding box center [124, 255] width 82 height 31
click at [155, 277] on td "NV02RC12306045" at bounding box center [124, 286] width 82 height 31
drag, startPoint x: 155, startPoint y: 285, endPoint x: 91, endPoint y: 285, distance: 63.8
click at [91, 277] on td "NV02RC12306045" at bounding box center [124, 286] width 82 height 31
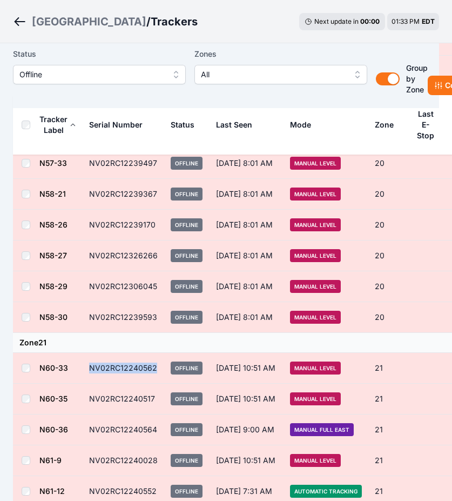
drag, startPoint x: 155, startPoint y: 367, endPoint x: 89, endPoint y: 367, distance: 66.5
click at [89, 277] on td "NV02RC12240562" at bounding box center [124, 368] width 82 height 31
drag, startPoint x: 153, startPoint y: 398, endPoint x: 86, endPoint y: 399, distance: 67.0
click at [86, 277] on td "NV02RC12240517" at bounding box center [124, 399] width 82 height 31
drag, startPoint x: 156, startPoint y: 456, endPoint x: 84, endPoint y: 454, distance: 71.3
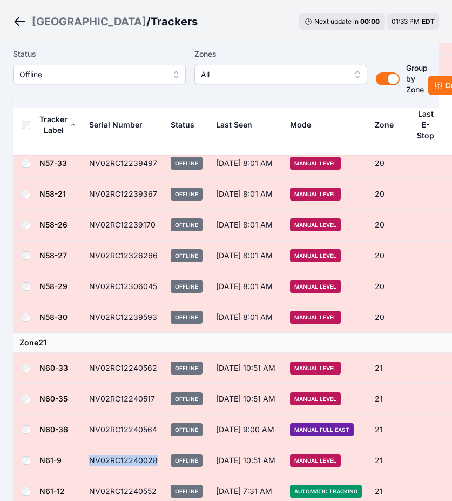
click at [84, 277] on td "NV02RC12240028" at bounding box center [124, 460] width 82 height 31
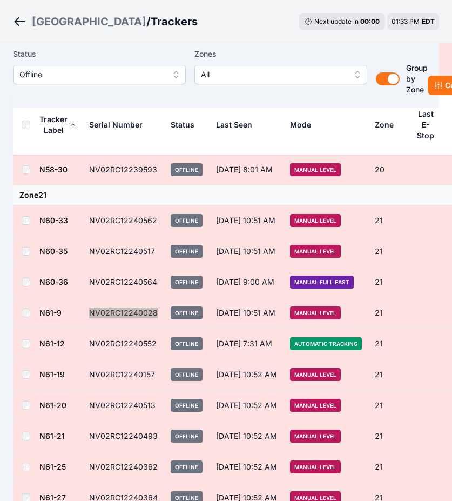
scroll to position [2695, 0]
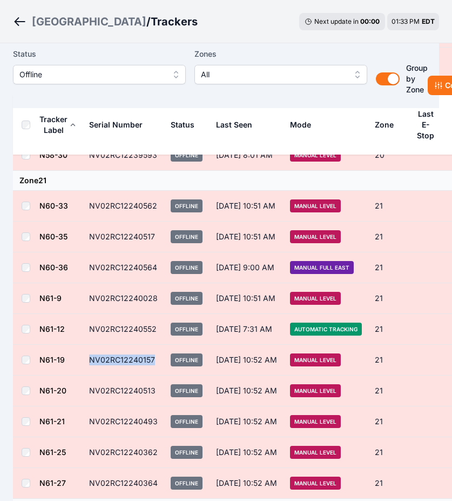
drag, startPoint x: 156, startPoint y: 358, endPoint x: 86, endPoint y: 358, distance: 69.2
click at [86, 277] on td "NV02RC12240157" at bounding box center [124, 360] width 82 height 31
drag, startPoint x: 152, startPoint y: 389, endPoint x: 88, endPoint y: 389, distance: 63.8
click at [88, 277] on td "NV02RC12240513" at bounding box center [124, 391] width 82 height 31
drag, startPoint x: 153, startPoint y: 419, endPoint x: 88, endPoint y: 417, distance: 65.9
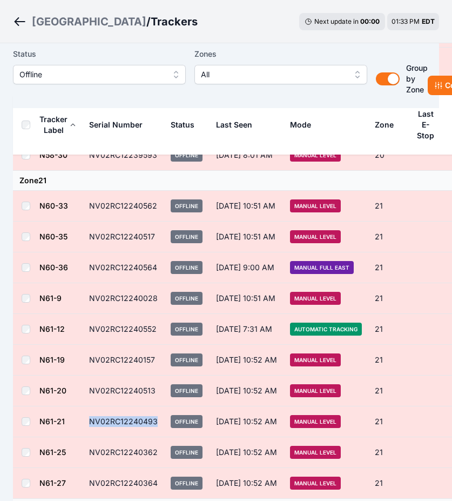
click at [88, 277] on td "NV02RC12240493" at bounding box center [124, 421] width 82 height 31
drag, startPoint x: 154, startPoint y: 451, endPoint x: 89, endPoint y: 447, distance: 65.5
click at [89, 277] on td "NV02RC12240362" at bounding box center [124, 452] width 82 height 31
drag, startPoint x: 153, startPoint y: 483, endPoint x: 90, endPoint y: 478, distance: 63.9
click at [90, 277] on td "NV02RC12240364" at bounding box center [124, 483] width 82 height 31
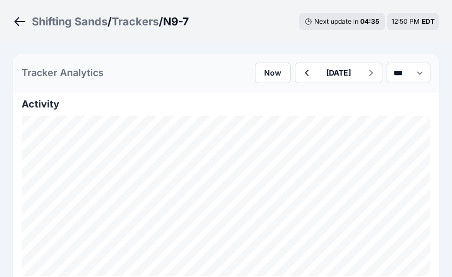
scroll to position [567, 0]
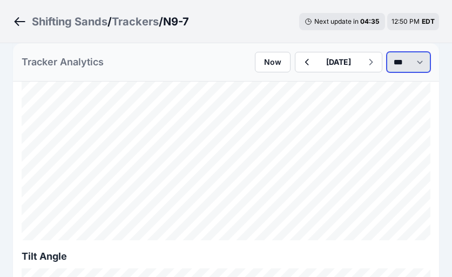
click at [405, 61] on select "*** **** *****" at bounding box center [409, 62] width 44 height 21
click at [387, 52] on select "*** **** *****" at bounding box center [409, 62] width 44 height 21
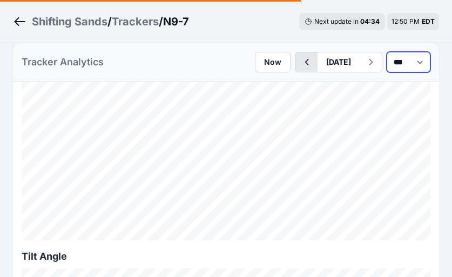
select select "*******"
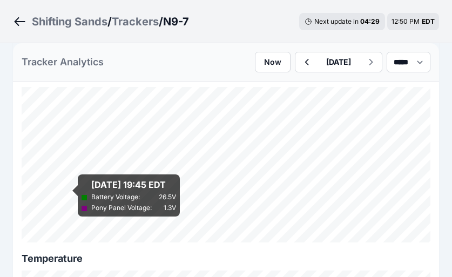
scroll to position [1459, 0]
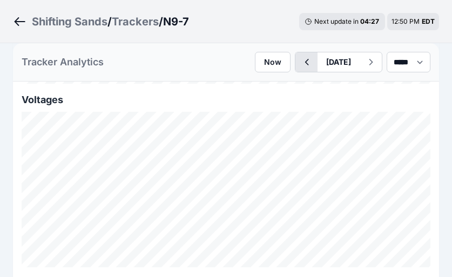
click at [300, 61] on icon "button" at bounding box center [307, 62] width 14 height 13
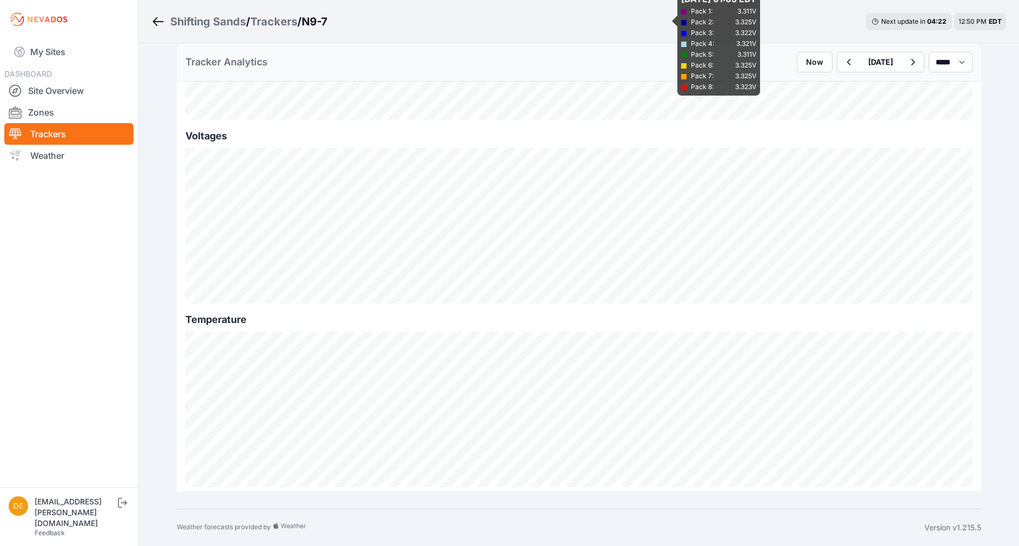
scroll to position [580, 0]
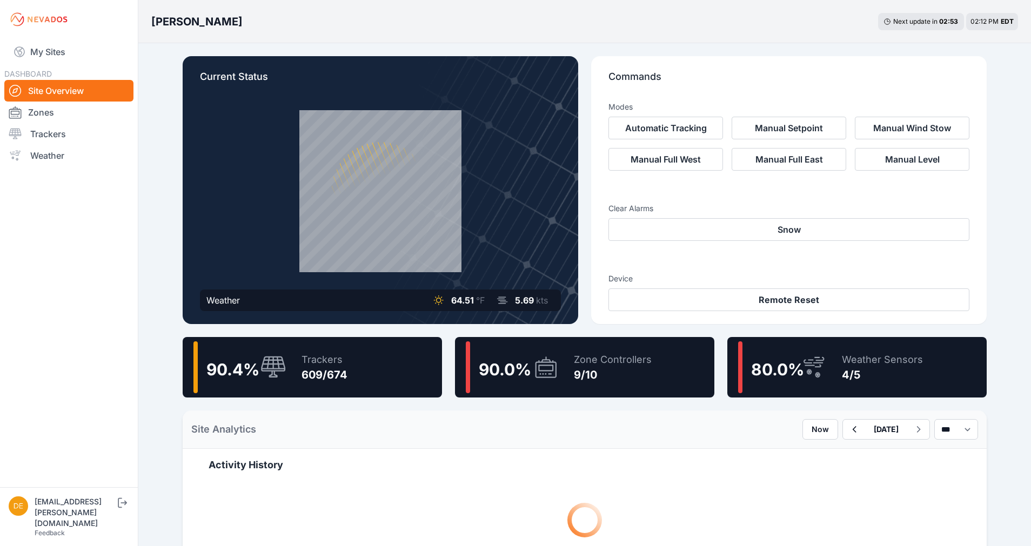
drag, startPoint x: 764, startPoint y: 318, endPoint x: 602, endPoint y: 285, distance: 164.9
